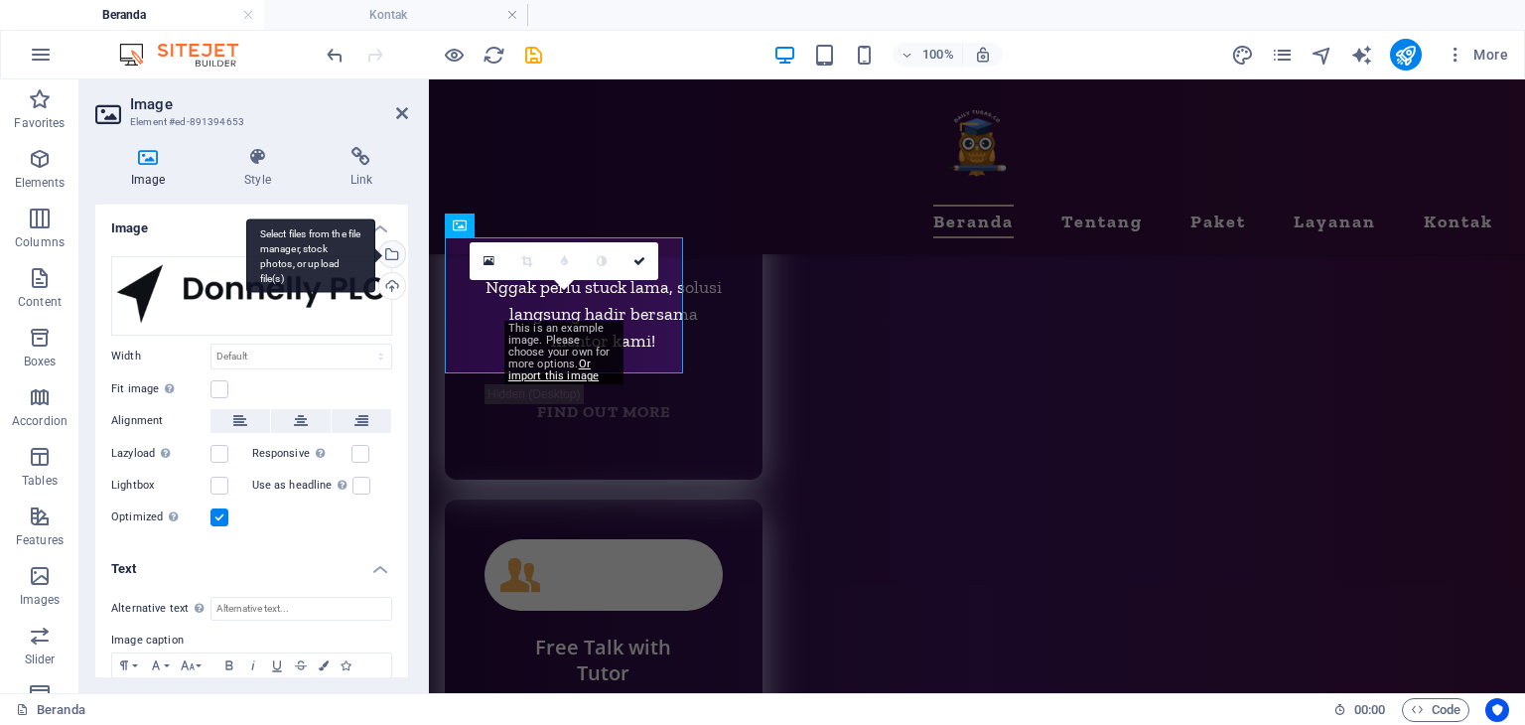
click at [389, 255] on div "Select files from the file manager, stock photos, or upload file(s)" at bounding box center [390, 256] width 30 height 30
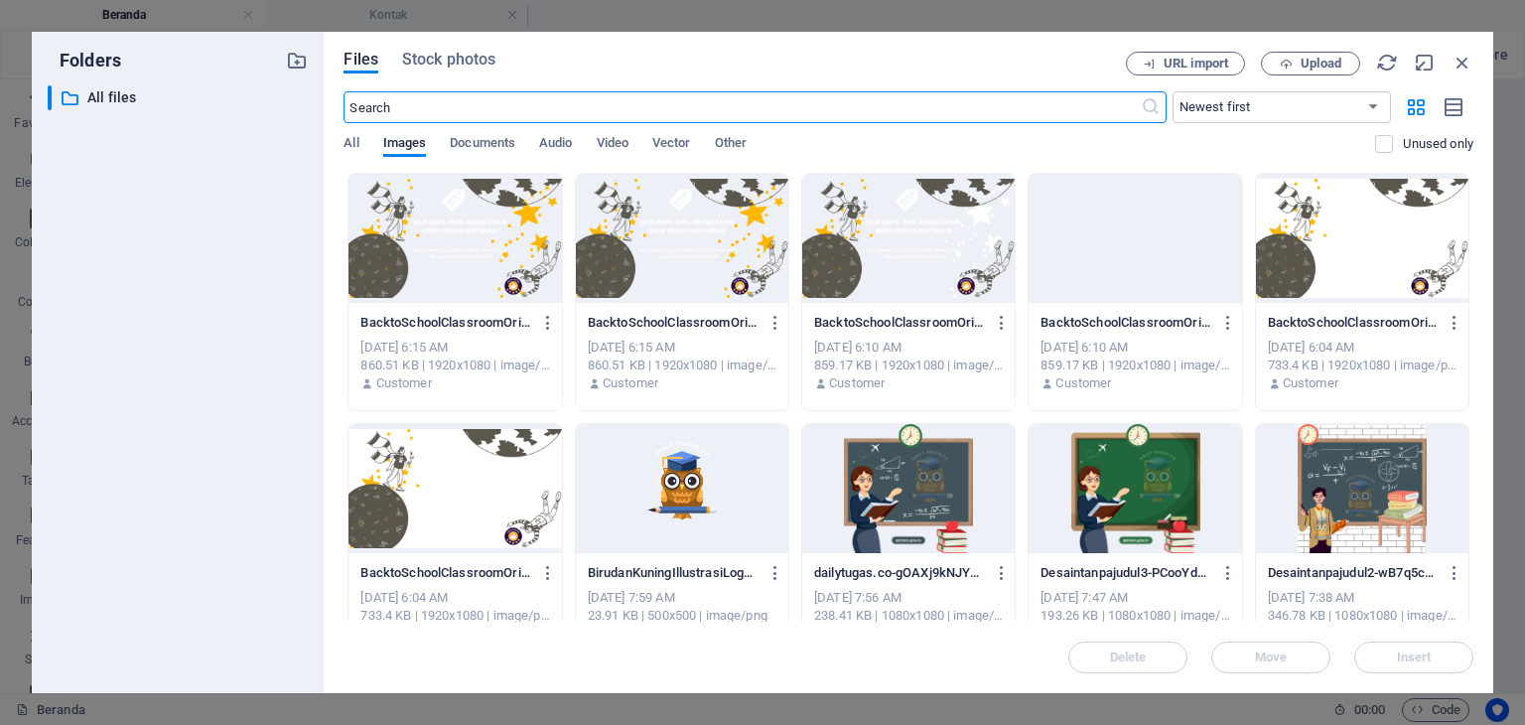
scroll to position [9784, 0]
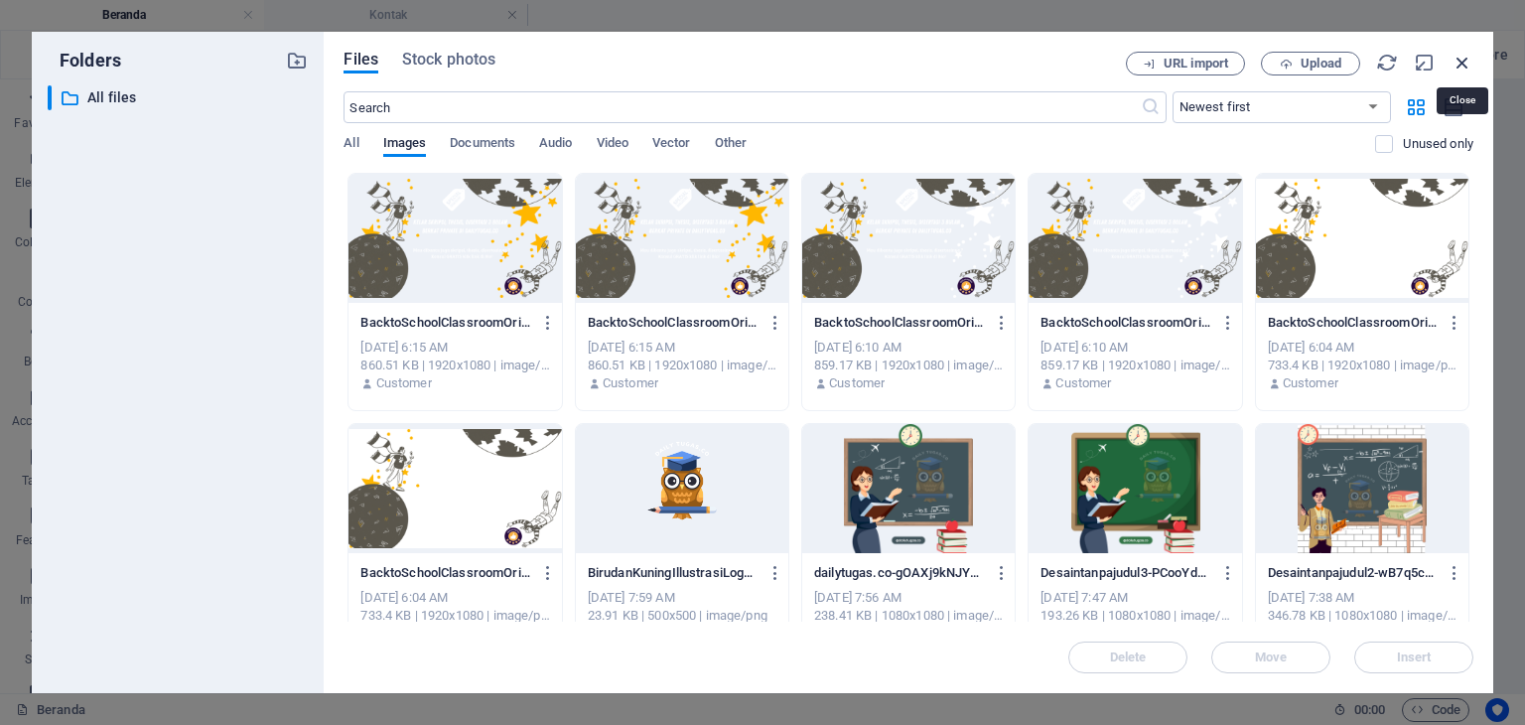
click at [1458, 56] on icon "button" at bounding box center [1462, 63] width 22 height 22
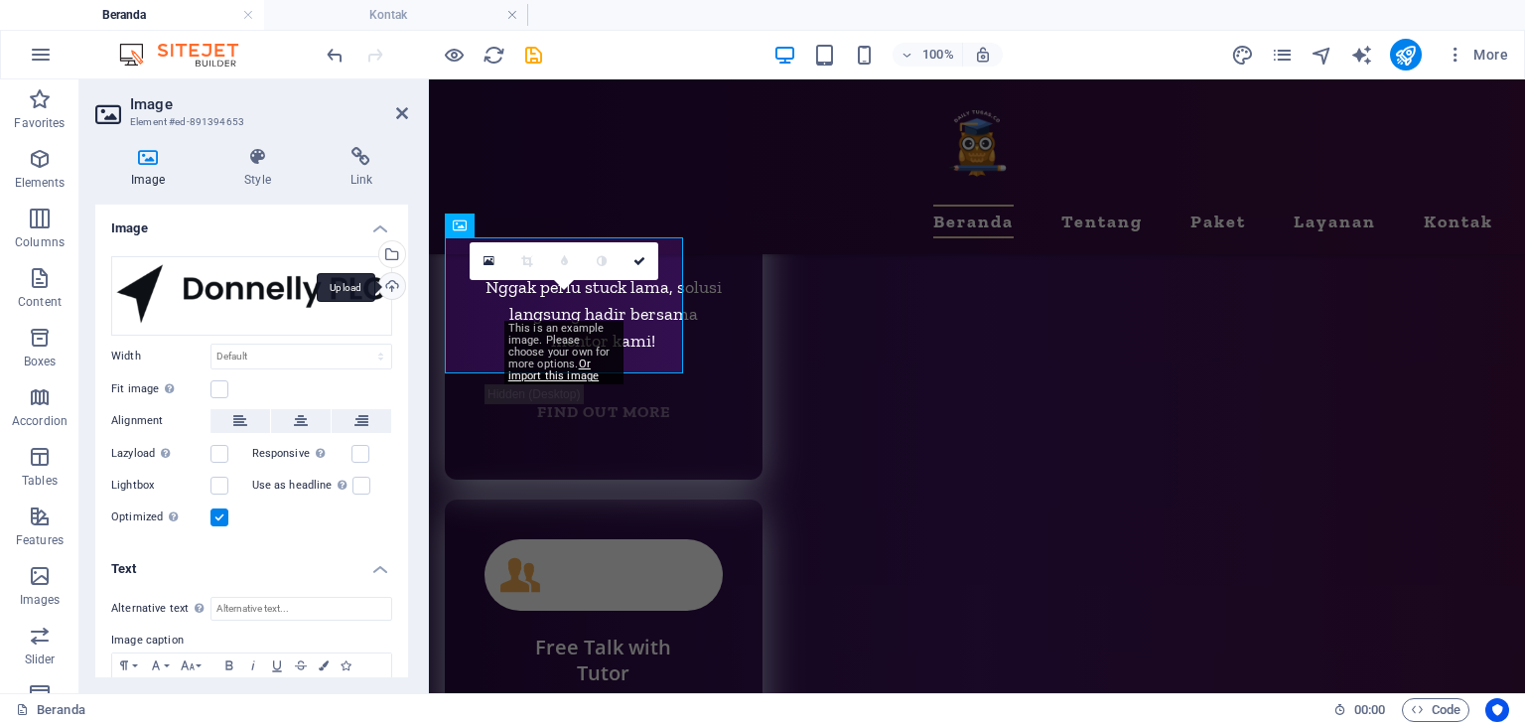
click at [385, 288] on div "Upload" at bounding box center [390, 288] width 30 height 30
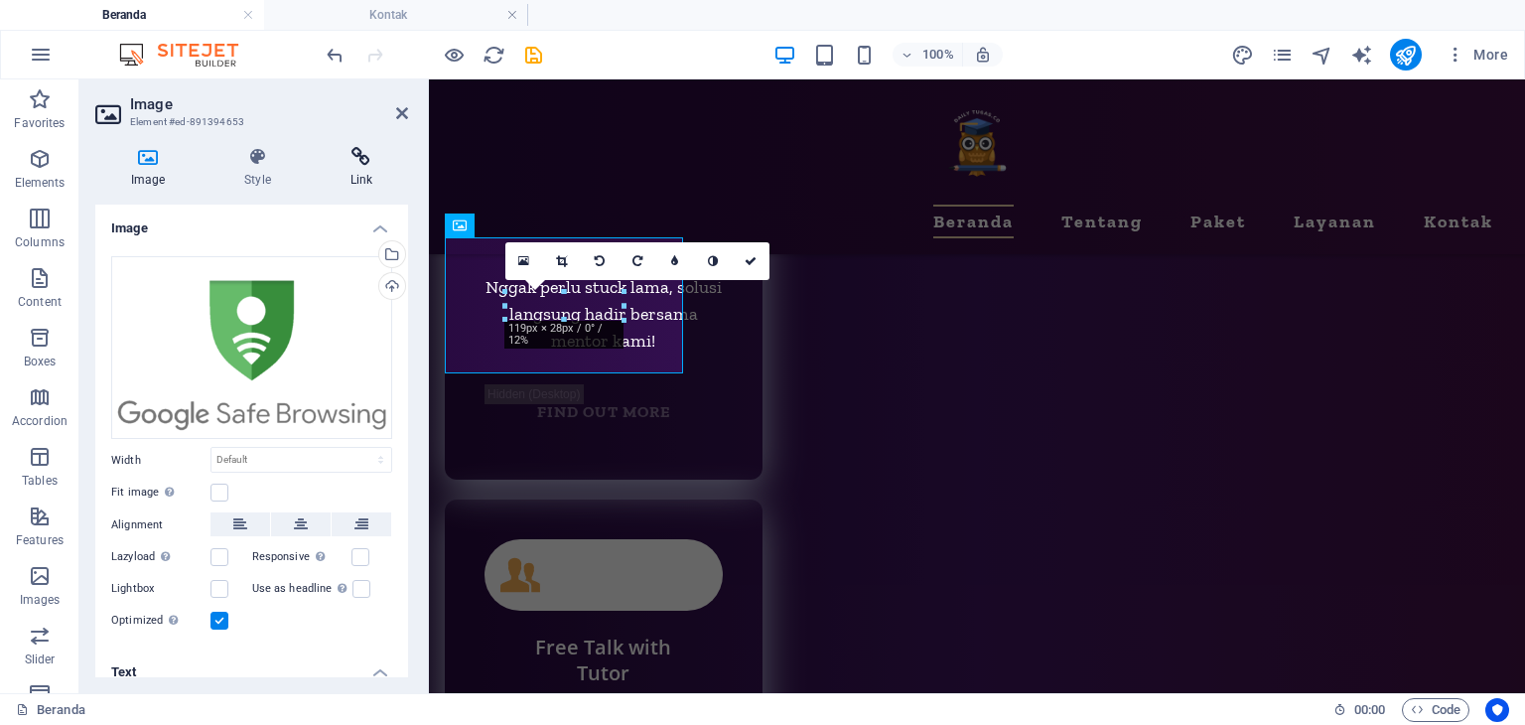
click at [349, 150] on icon at bounding box center [361, 157] width 93 height 20
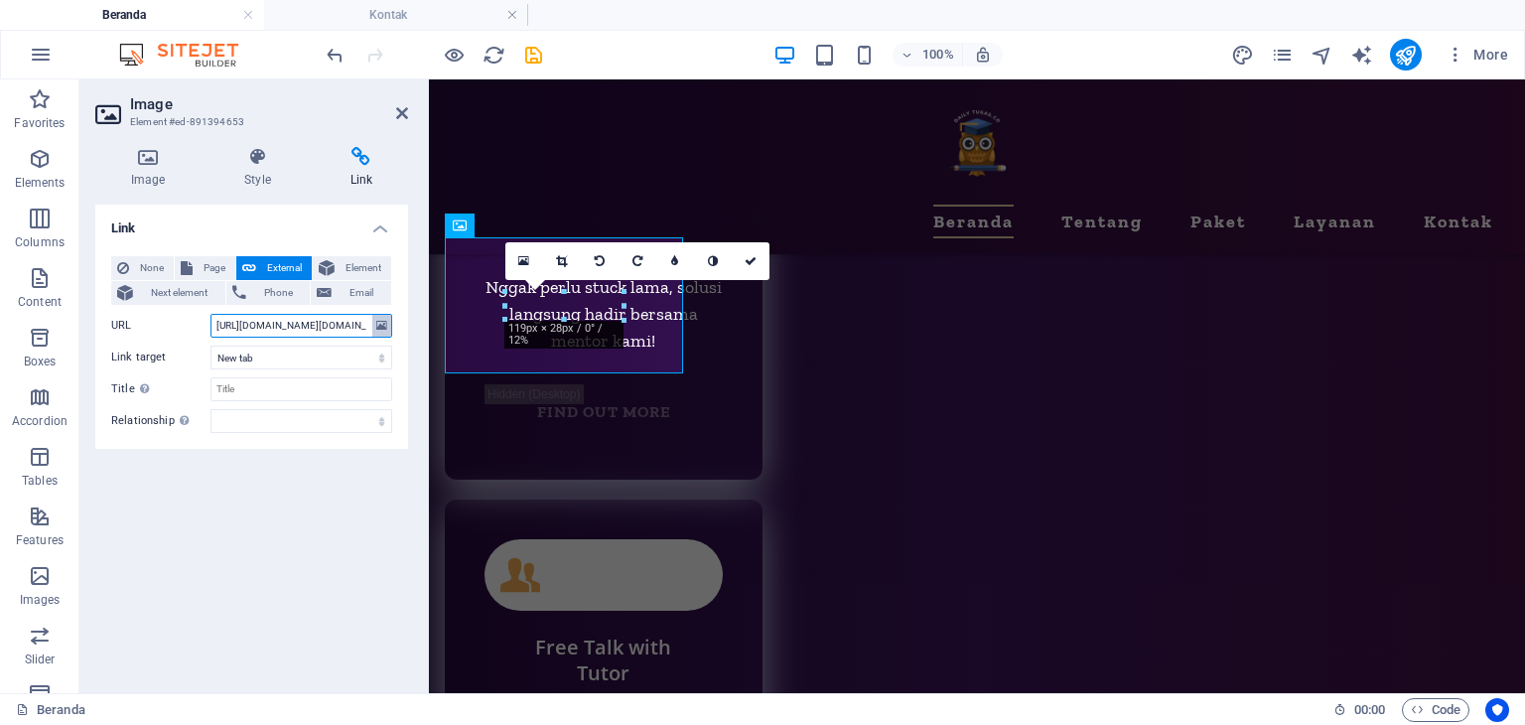
scroll to position [0, 236]
drag, startPoint x: 302, startPoint y: 329, endPoint x: 286, endPoint y: 329, distance: 15.9
click at [286, 329] on input "[URL][DOMAIN_NAME][DOMAIN_NAME]" at bounding box center [301, 326] width 182 height 24
click at [294, 327] on input "[URL][DOMAIN_NAME][DOMAIN_NAME]" at bounding box center [301, 326] width 182 height 24
click at [322, 329] on input "[URL][DOMAIN_NAME][DOMAIN_NAME]" at bounding box center [301, 326] width 182 height 24
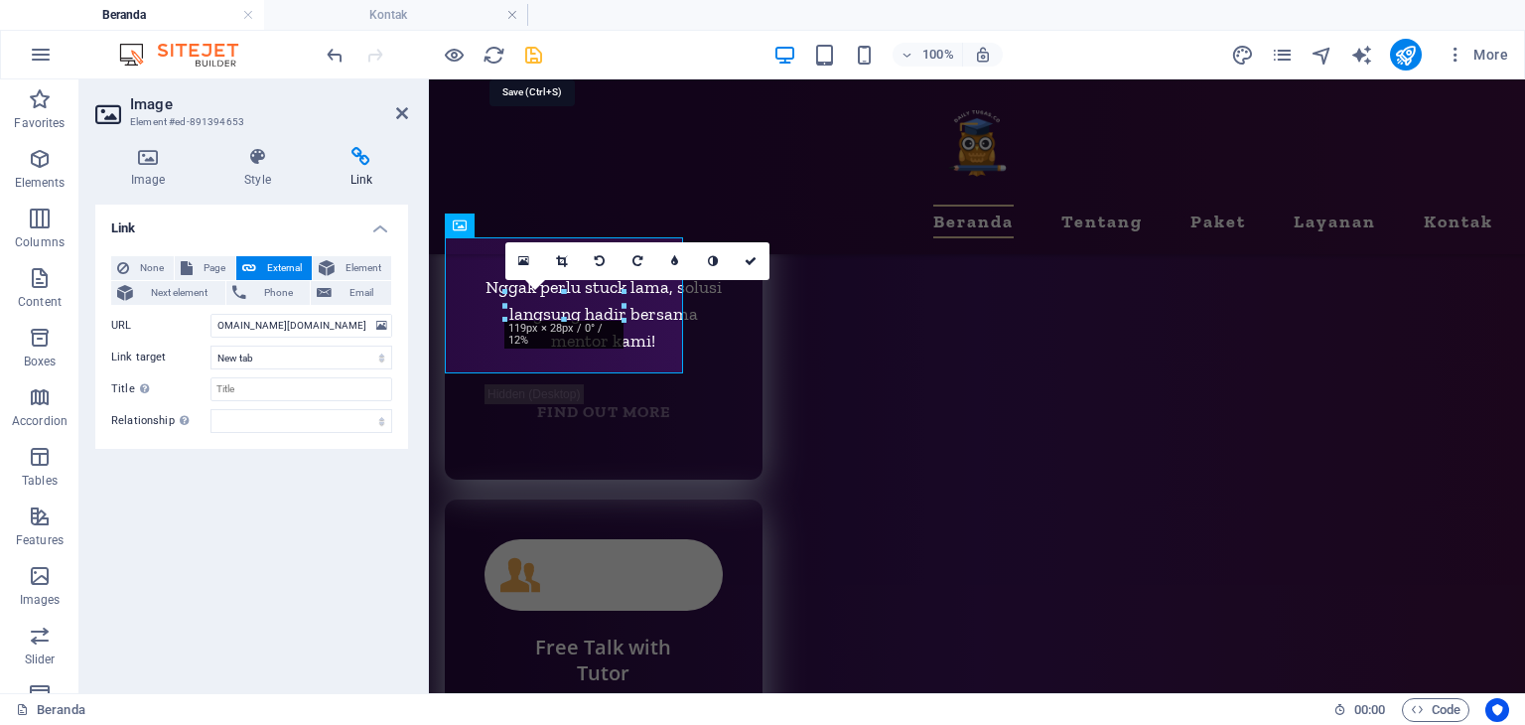
scroll to position [0, 0]
click at [538, 53] on icon "save" at bounding box center [533, 55] width 23 height 23
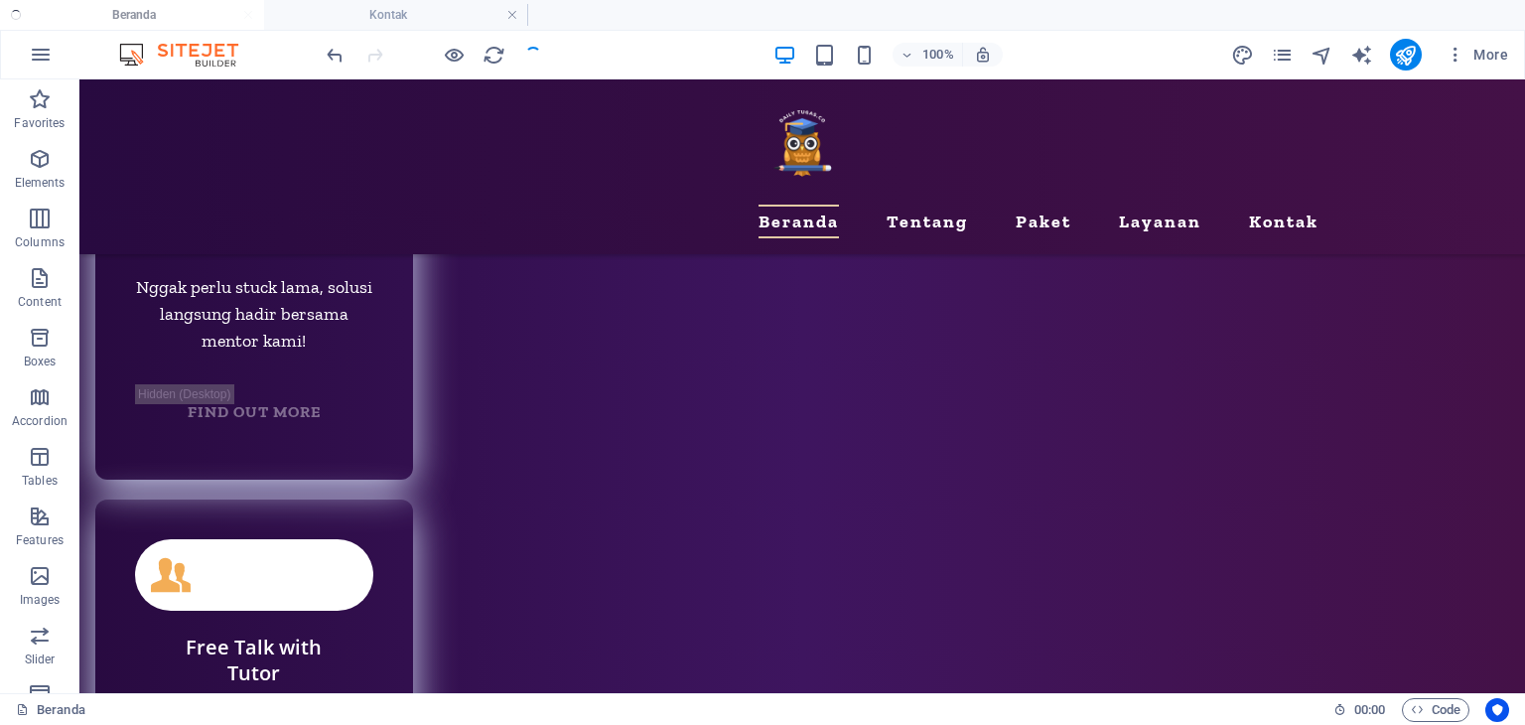
scroll to position [9881, 0]
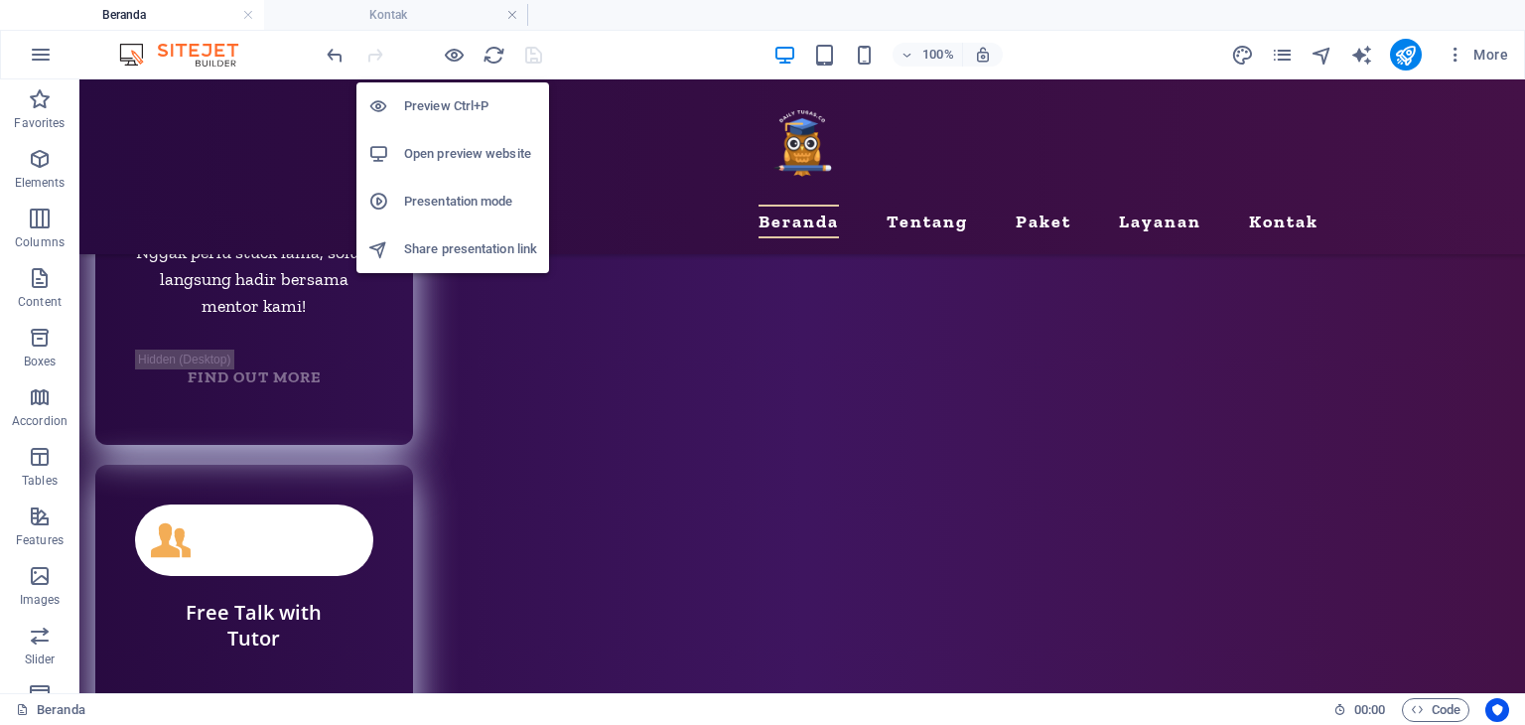
click at [484, 156] on h6 "Open preview website" at bounding box center [470, 154] width 133 height 24
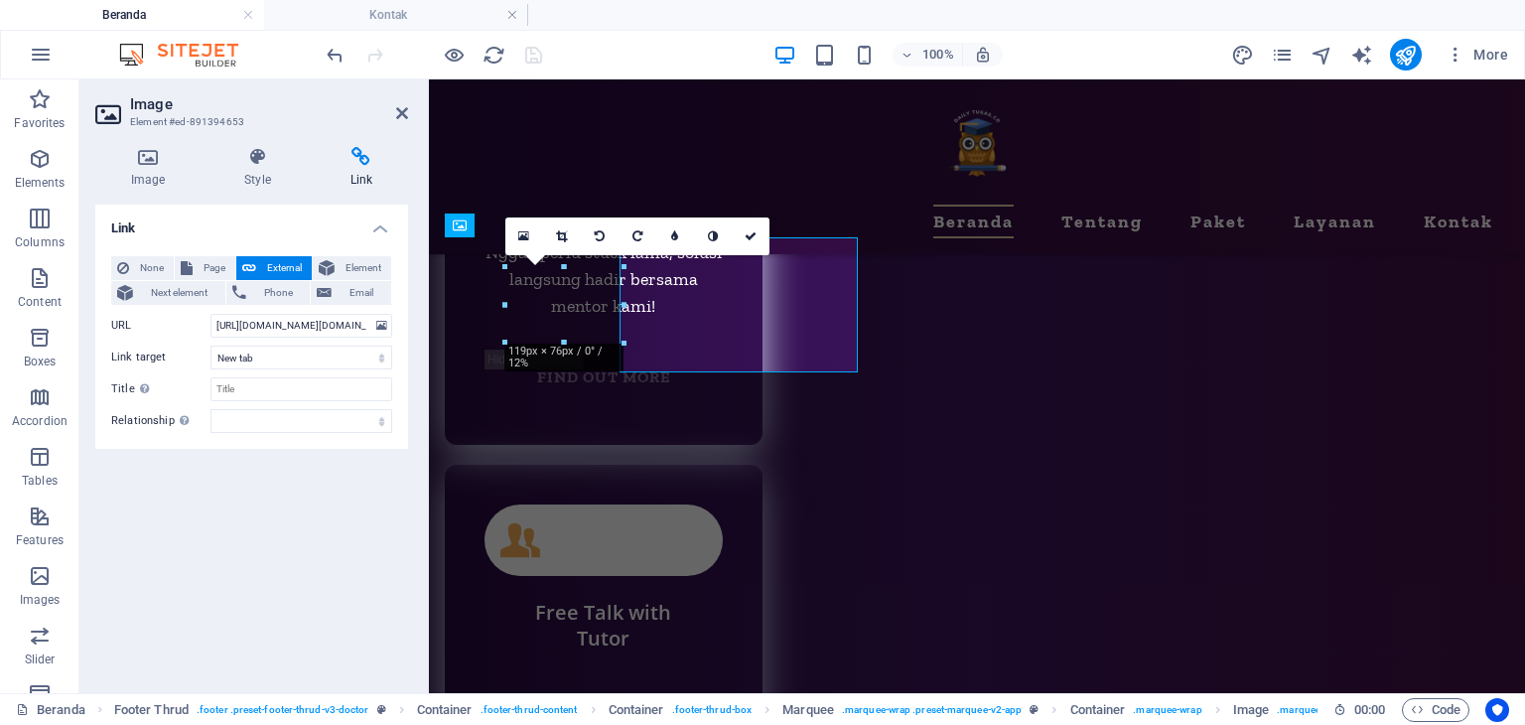
scroll to position [9847, 0]
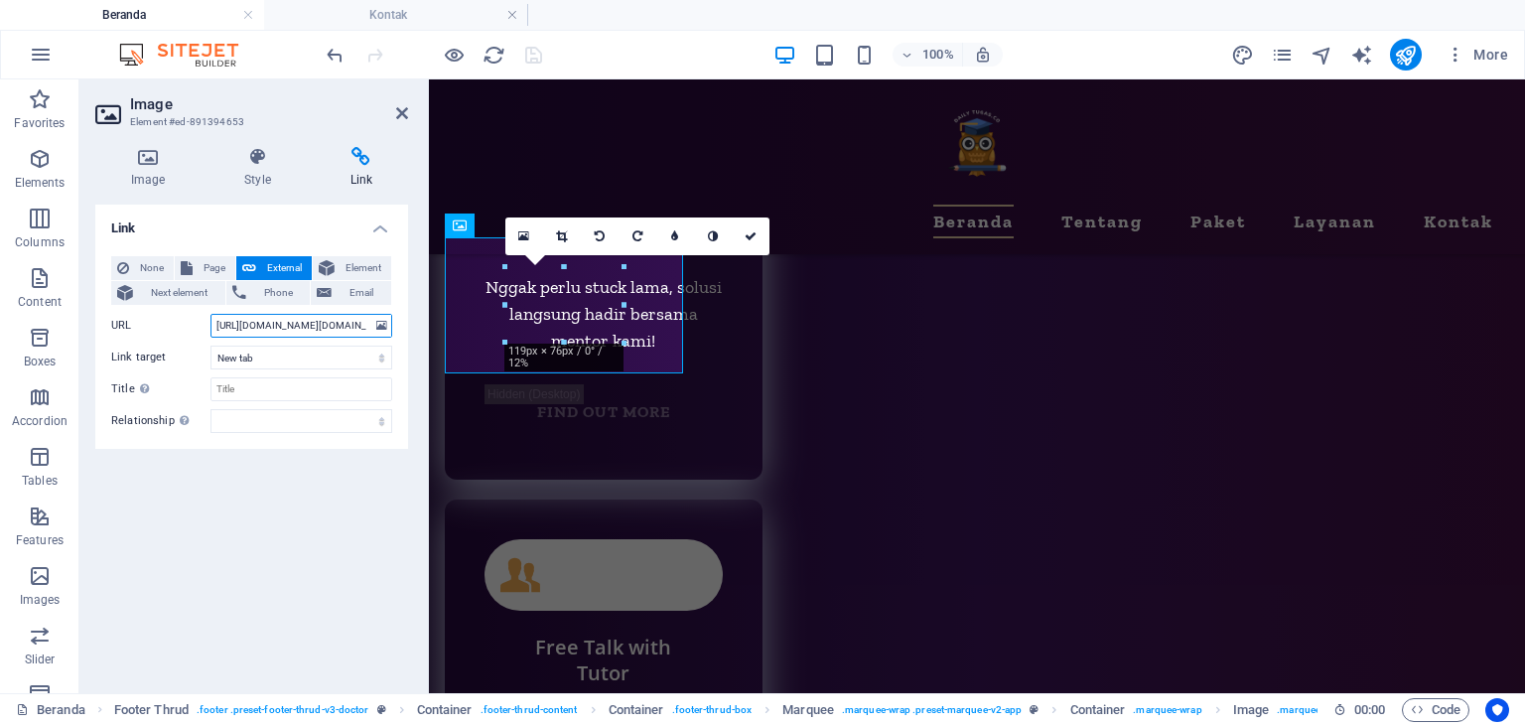
click at [287, 324] on input "[URL][DOMAIN_NAME][DOMAIN_NAME]" at bounding box center [301, 326] width 182 height 24
click at [382, 319] on icon at bounding box center [381, 326] width 11 height 22
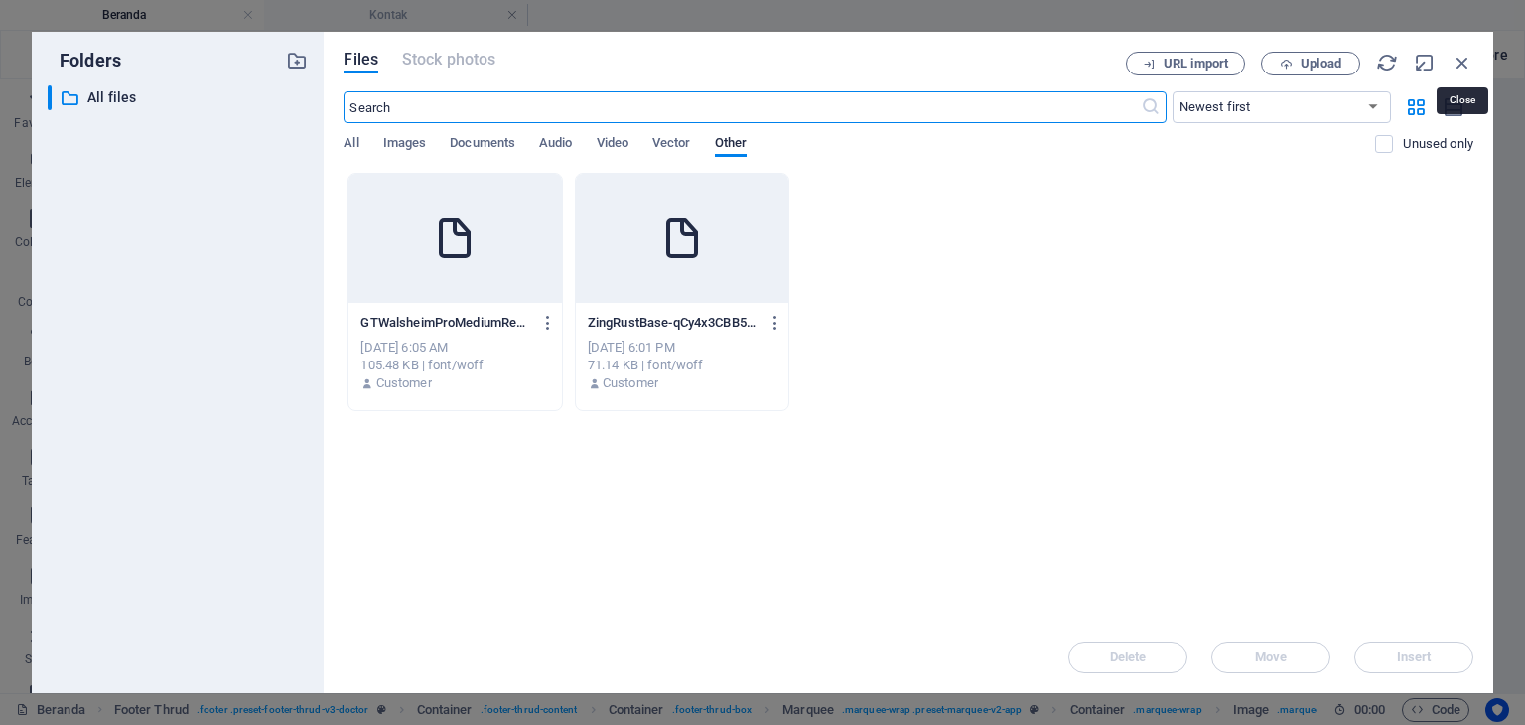
click at [1462, 61] on icon "button" at bounding box center [1462, 63] width 22 height 22
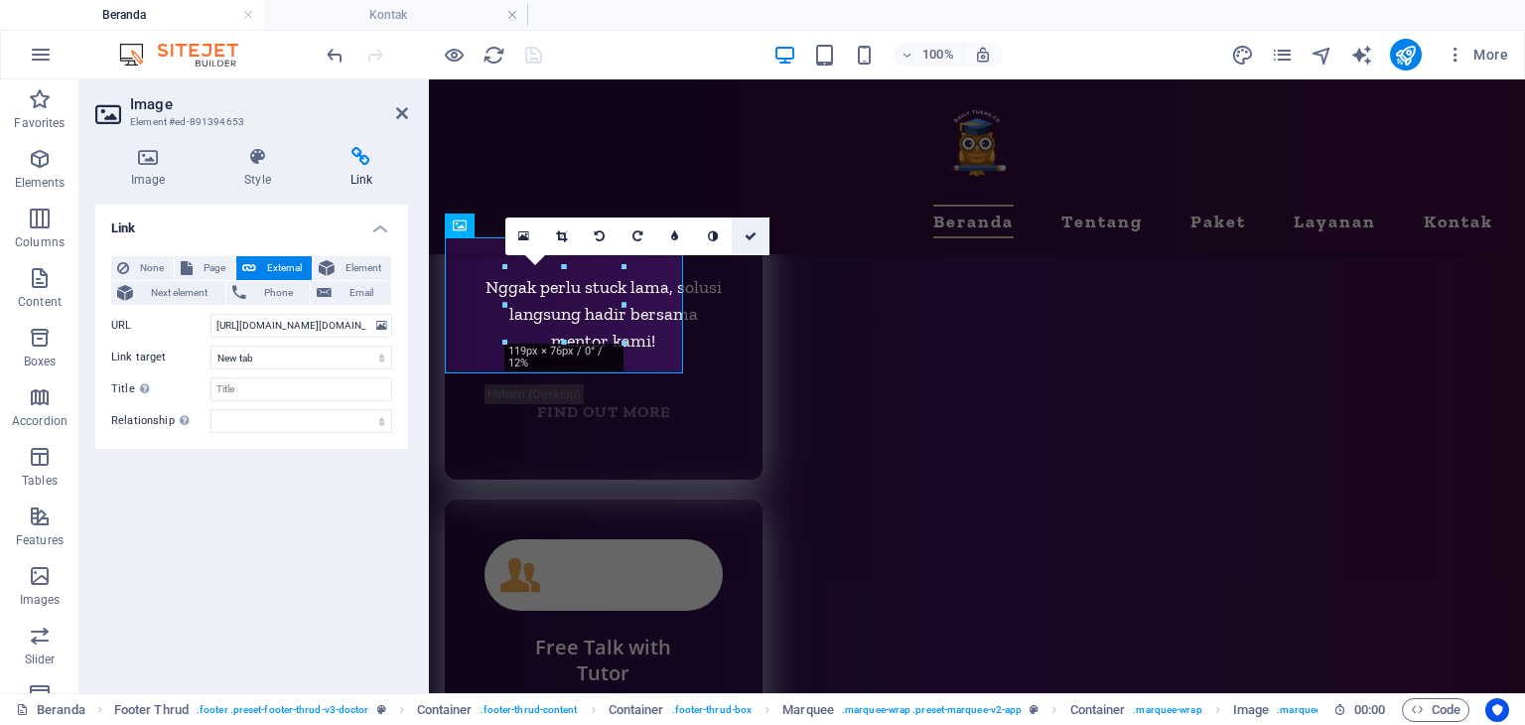
click at [756, 233] on link at bounding box center [751, 236] width 38 height 38
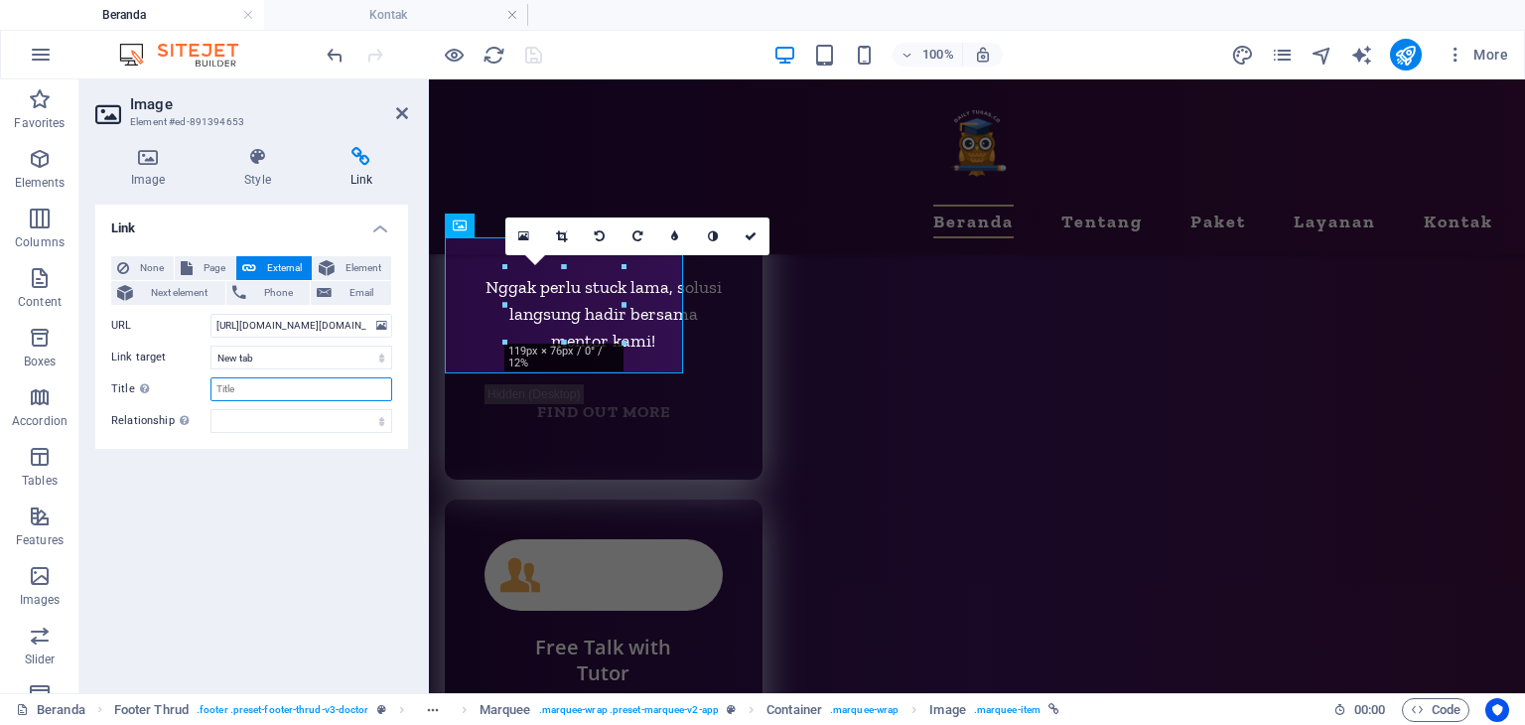
click at [266, 390] on input "Title Additional link description, should not be the same as the link text. The…" at bounding box center [301, 389] width 182 height 24
click at [137, 160] on icon at bounding box center [147, 157] width 105 height 20
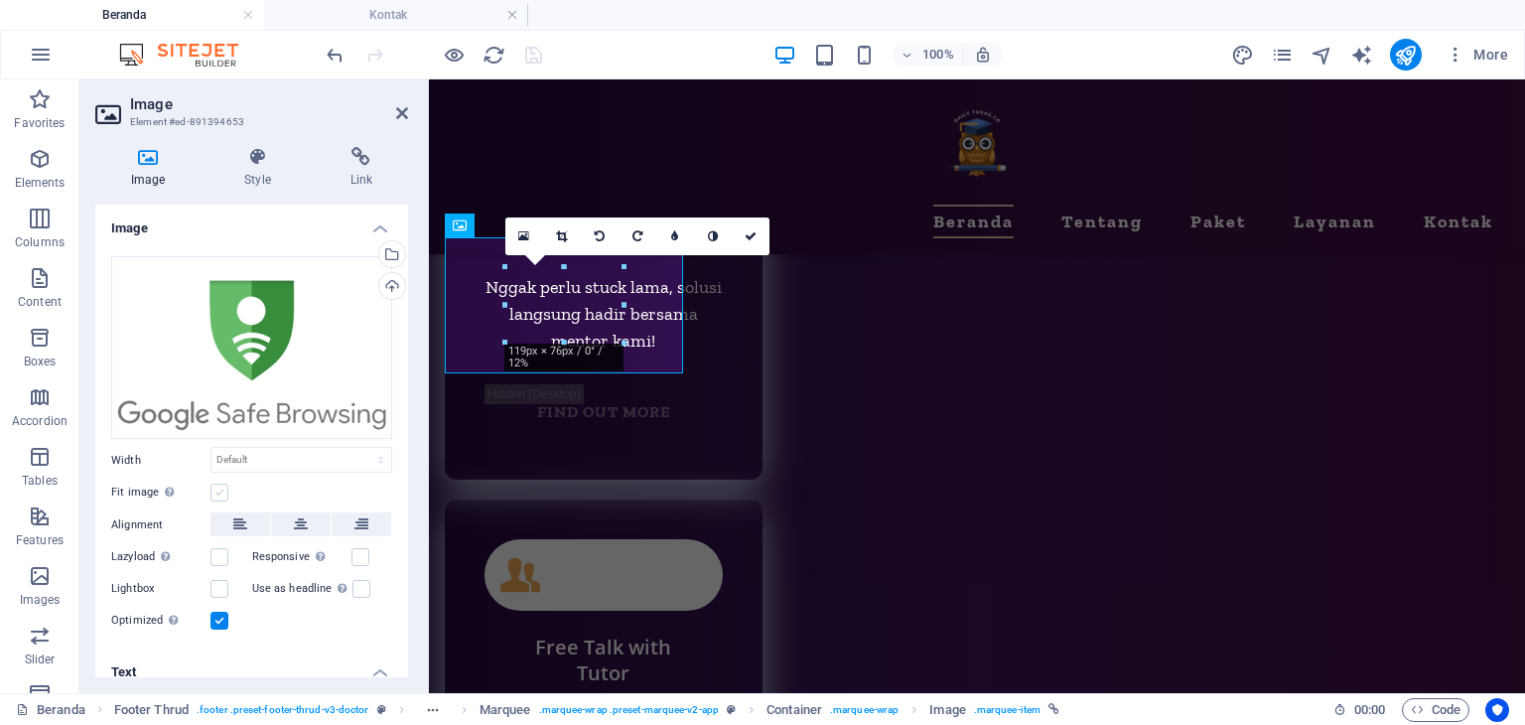
click at [220, 492] on label at bounding box center [219, 492] width 18 height 18
click at [0, 0] on input "Fit image Automatically fit image to a fixed width and height" at bounding box center [0, 0] width 0 height 0
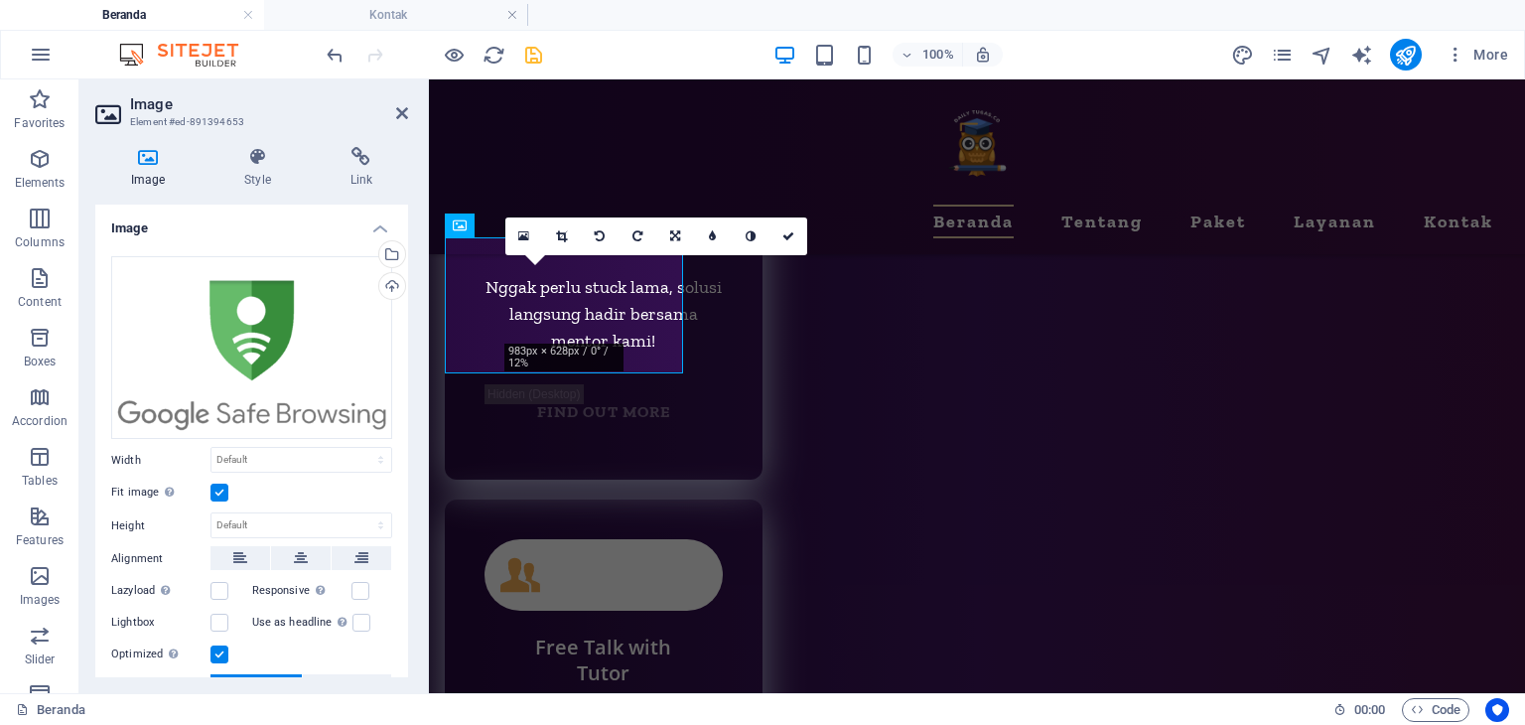
click at [220, 492] on label at bounding box center [219, 492] width 18 height 18
click at [0, 0] on input "Fit image Automatically fit image to a fixed width and height" at bounding box center [0, 0] width 0 height 0
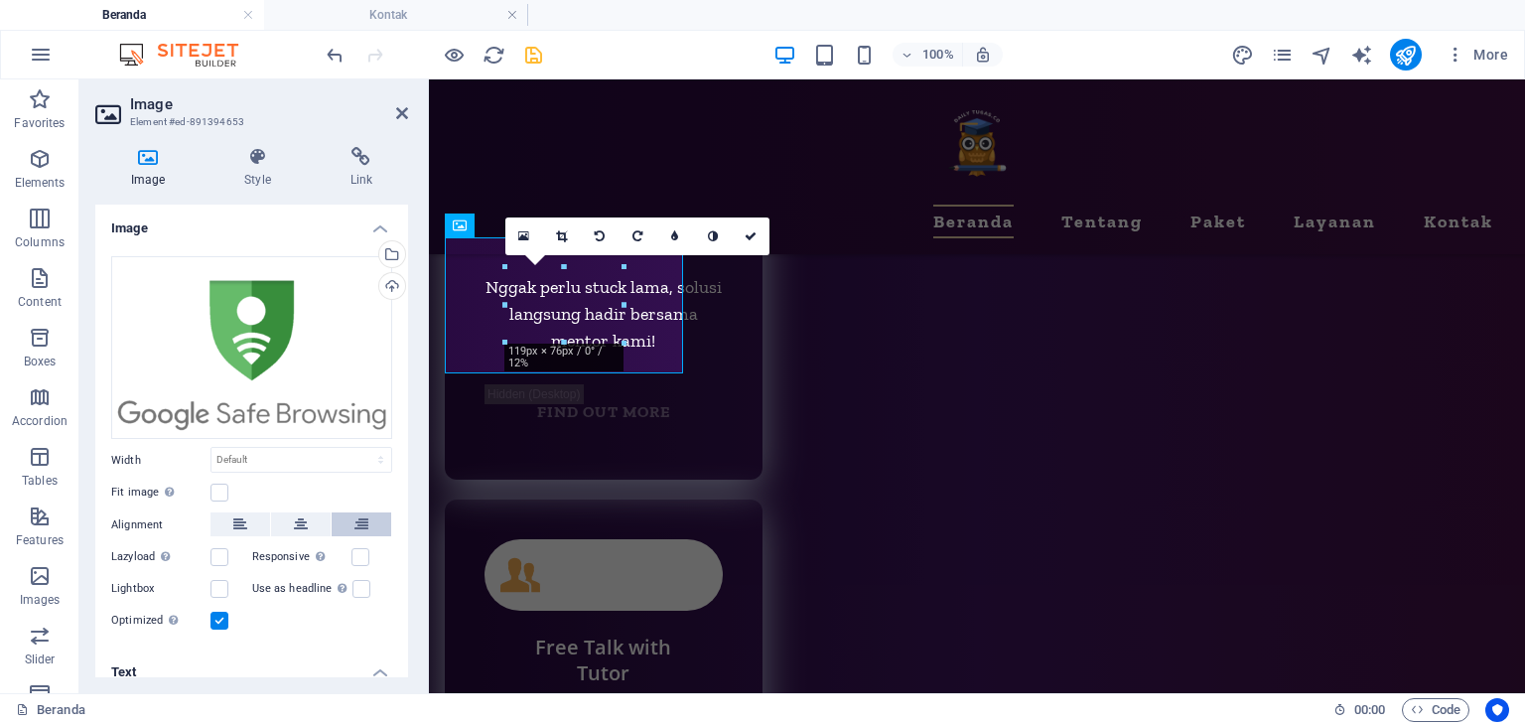
click at [336, 517] on button at bounding box center [362, 524] width 60 height 24
click at [298, 519] on icon at bounding box center [301, 524] width 14 height 24
click at [278, 488] on div "Fit image Automatically fit image to a fixed width and height" at bounding box center [251, 492] width 281 height 24
click at [357, 556] on label at bounding box center [360, 557] width 18 height 18
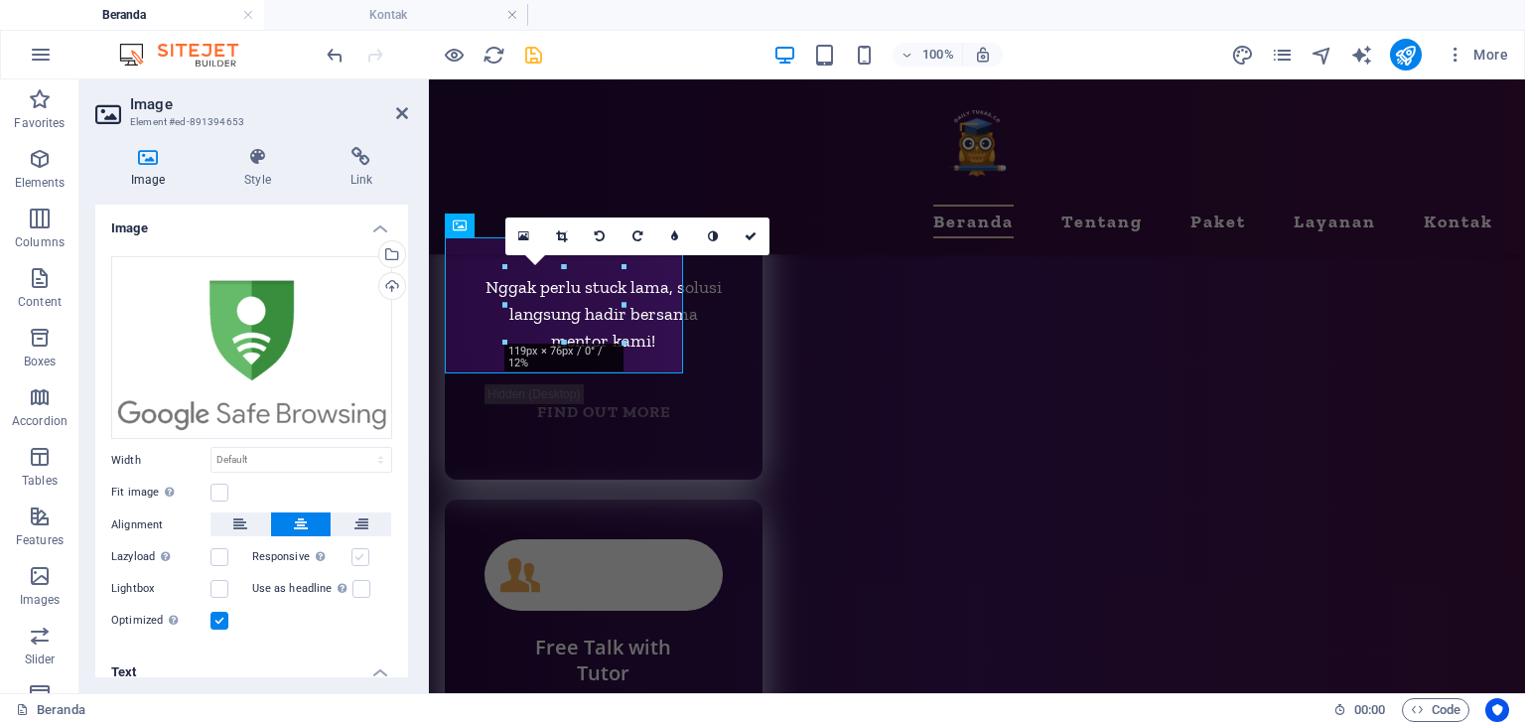
click at [0, 0] on input "Responsive Automatically load retina image and smartphone optimized sizes." at bounding box center [0, 0] width 0 height 0
click at [222, 555] on label at bounding box center [219, 557] width 18 height 18
click at [0, 0] on input "Lazyload Loading images after the page loads improves page speed." at bounding box center [0, 0] width 0 height 0
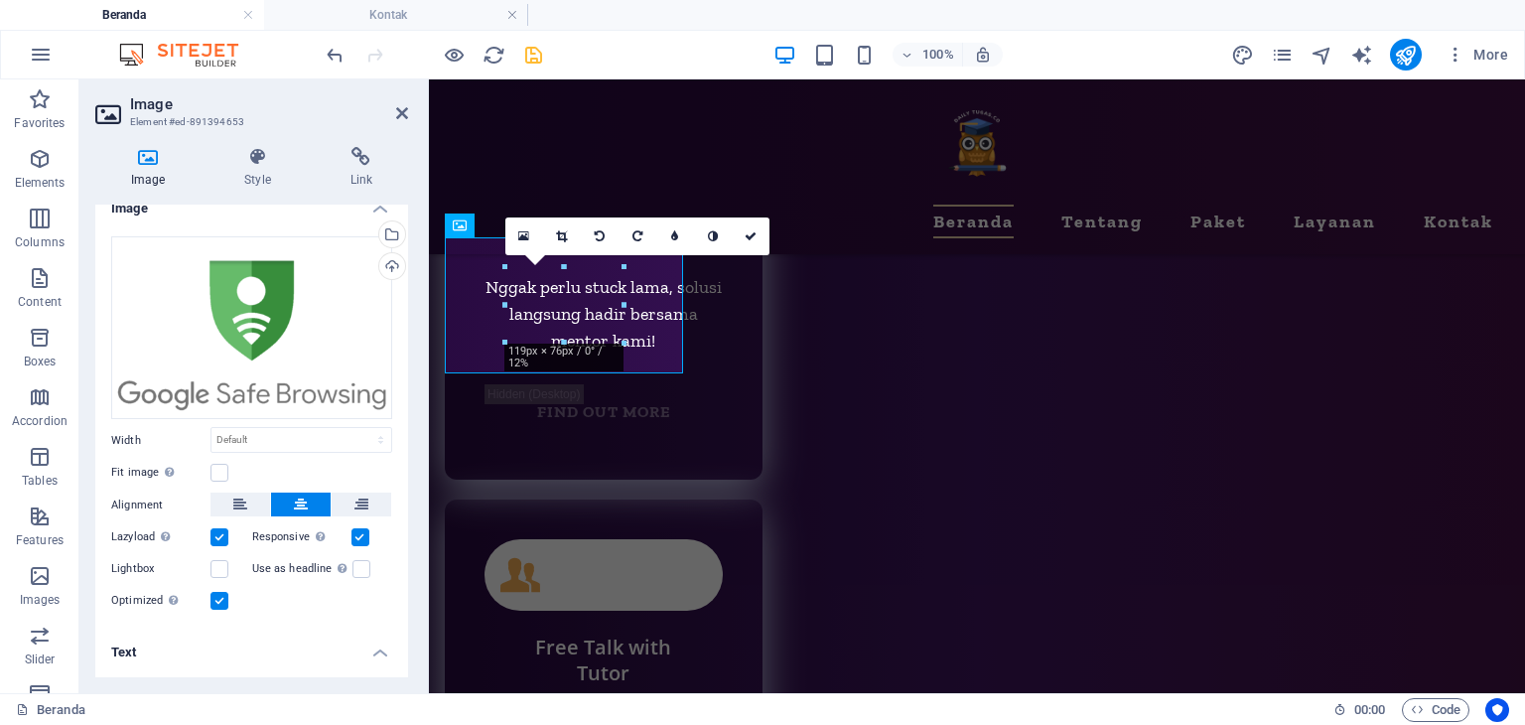
scroll to position [0, 0]
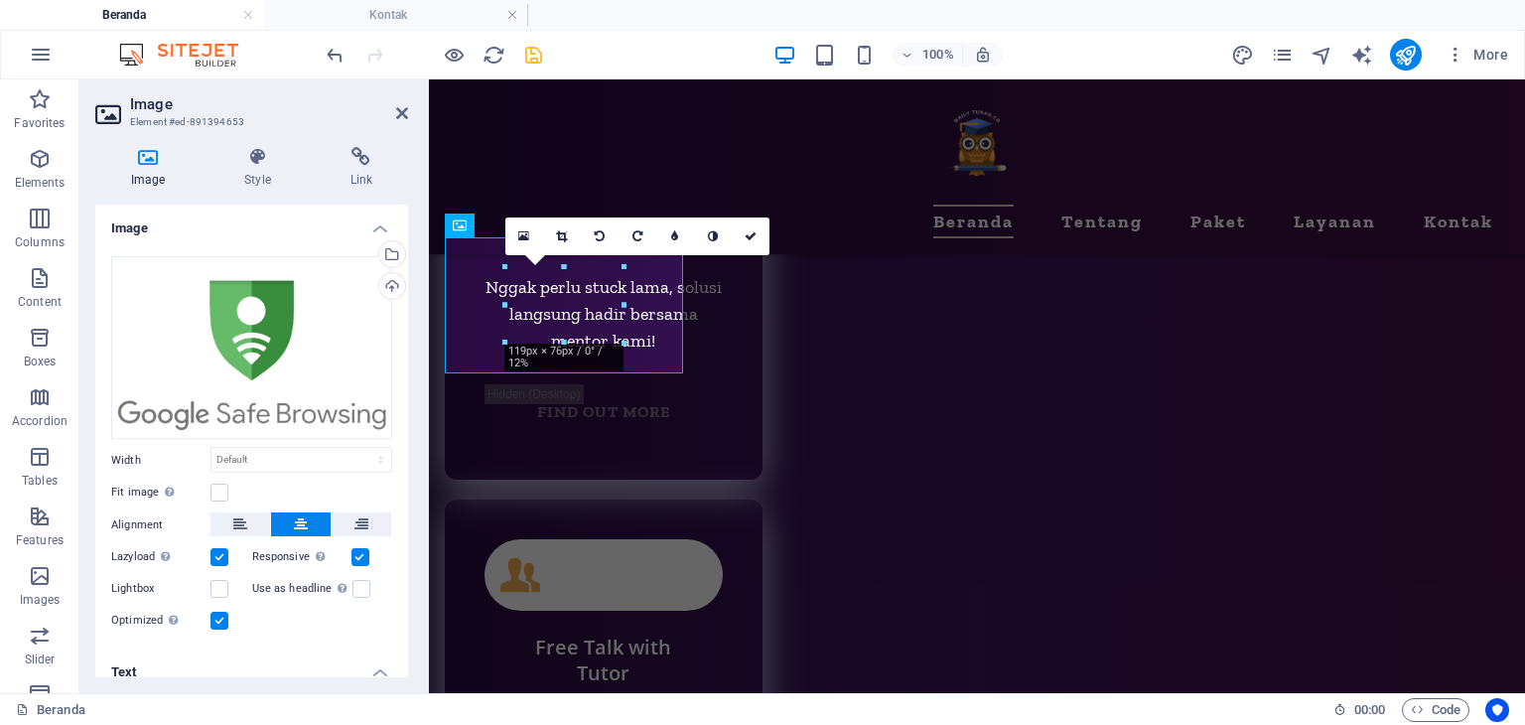
click at [544, 46] on div "100% More" at bounding box center [919, 55] width 1193 height 32
drag, startPoint x: 759, startPoint y: 235, endPoint x: 680, endPoint y: 155, distance: 113.0
click at [759, 234] on link at bounding box center [751, 236] width 38 height 38
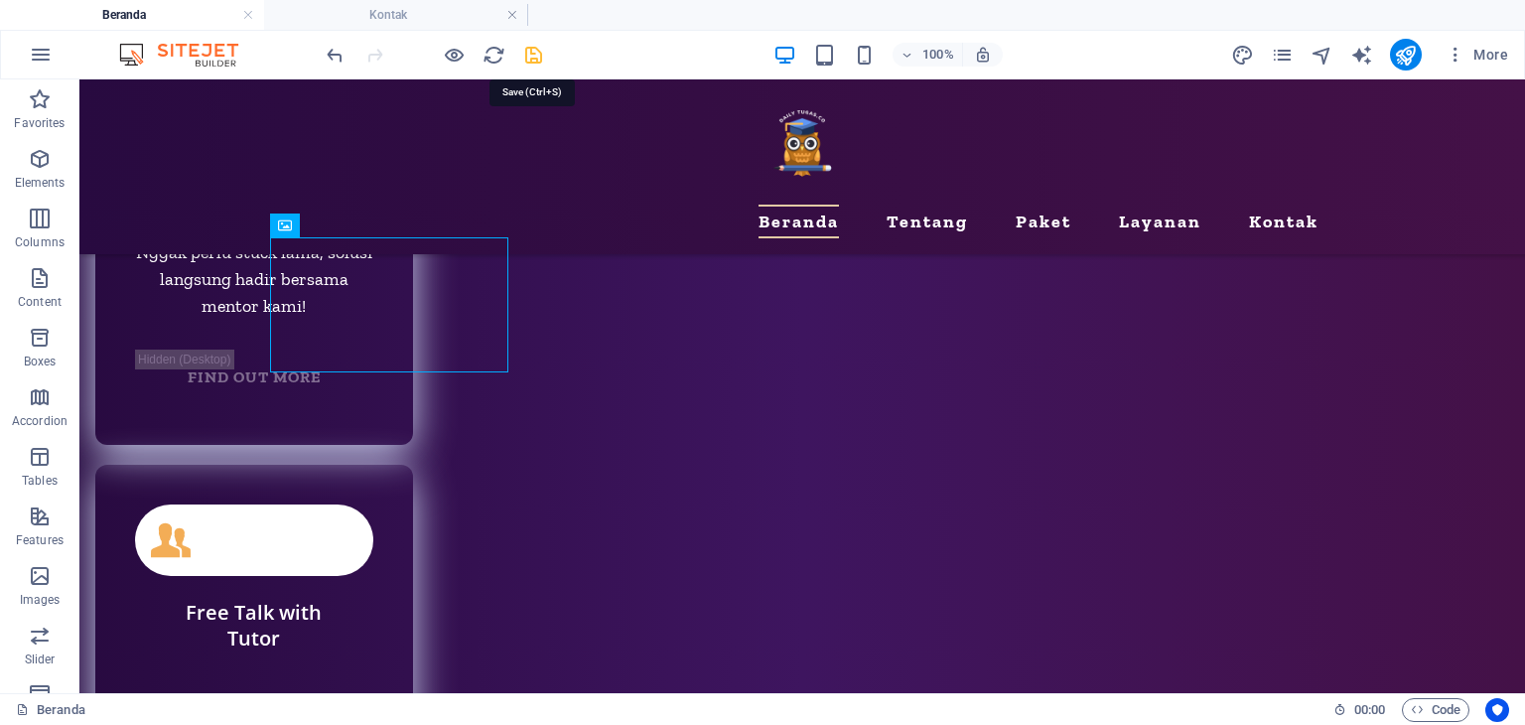
click at [534, 49] on icon "save" at bounding box center [533, 55] width 23 height 23
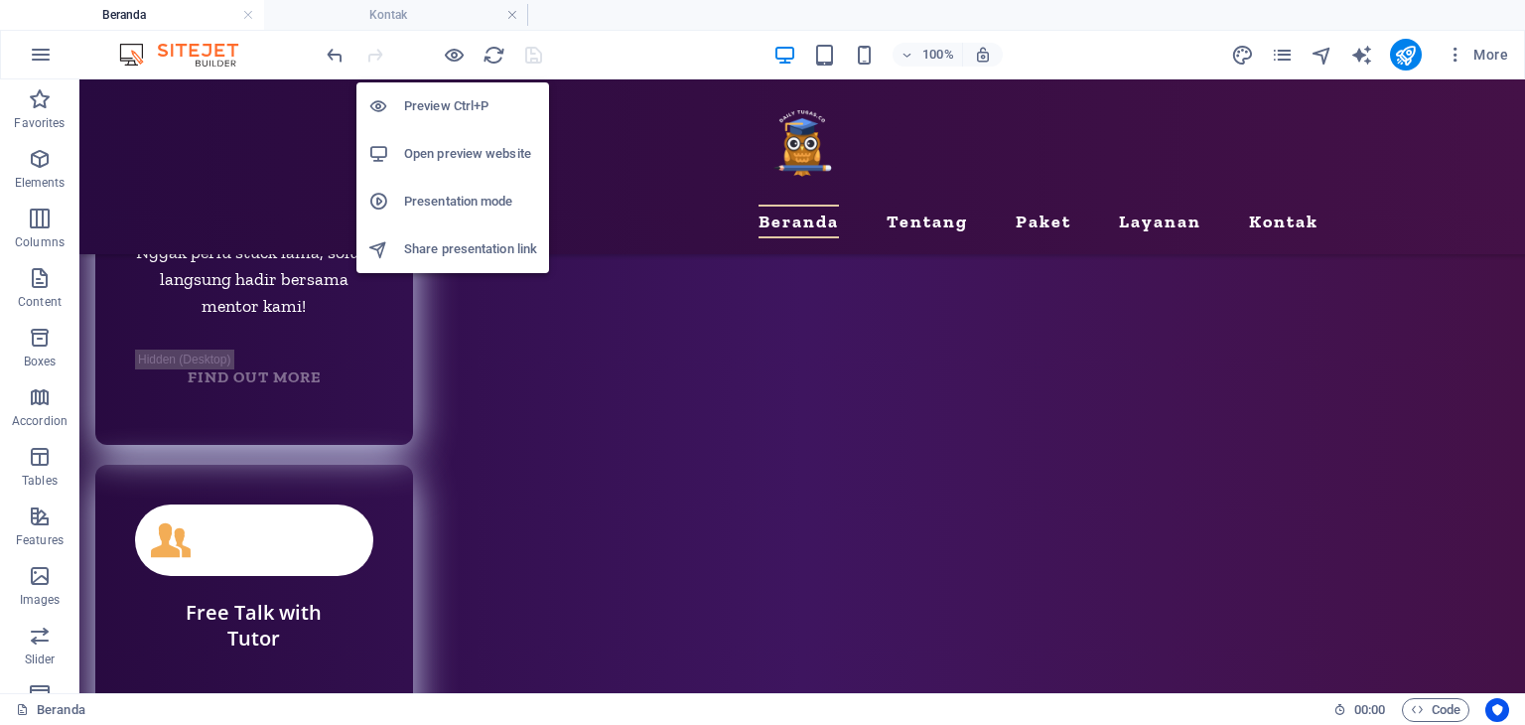
click at [470, 150] on h6 "Open preview website" at bounding box center [470, 154] width 133 height 24
